Goal: Information Seeking & Learning: Learn about a topic

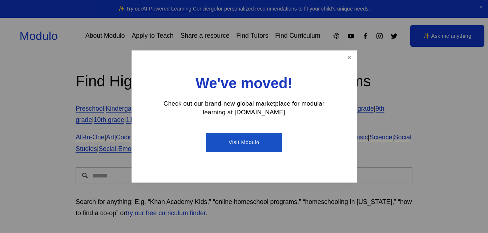
click at [275, 143] on link "Visit Modulo" at bounding box center [244, 142] width 77 height 19
click at [346, 58] on link "Close" at bounding box center [349, 58] width 13 height 13
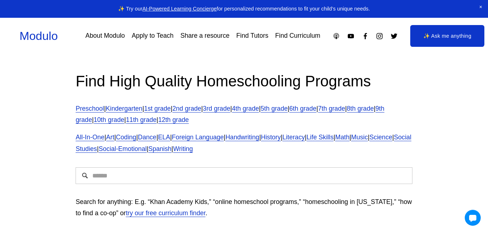
click at [196, 179] on input "Search" at bounding box center [244, 176] width 337 height 17
type input "**********"
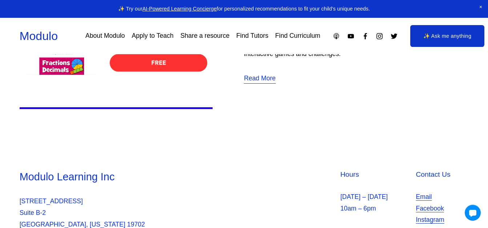
scroll to position [187, 0]
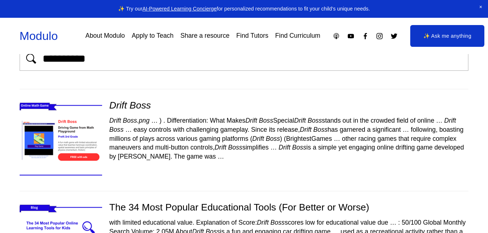
scroll to position [28, 0]
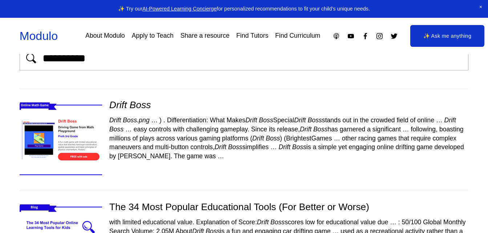
click at [144, 113] on div "Drift Boss Drift Boss.png … ) . Differentiation: What Makes Drift Boss Special …" at bounding box center [244, 130] width 449 height 62
